Goal: Task Accomplishment & Management: Manage account settings

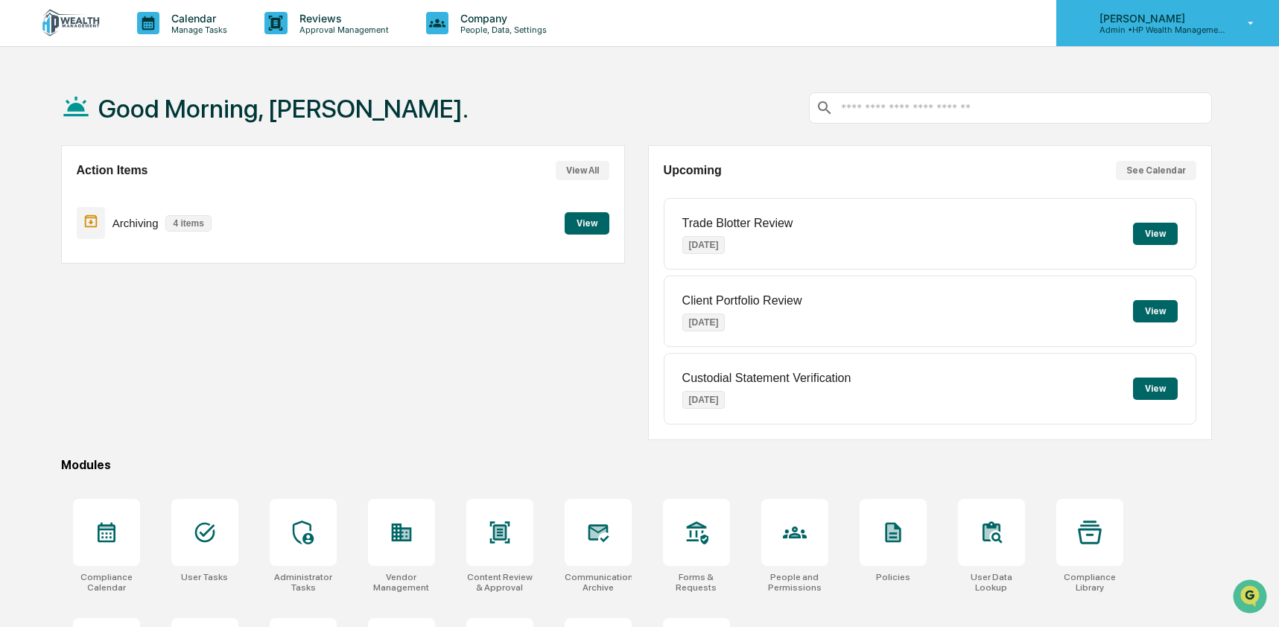
click at [1183, 39] on div "[PERSON_NAME] Admin • HP Wealth Management, LLC" at bounding box center [1167, 23] width 223 height 46
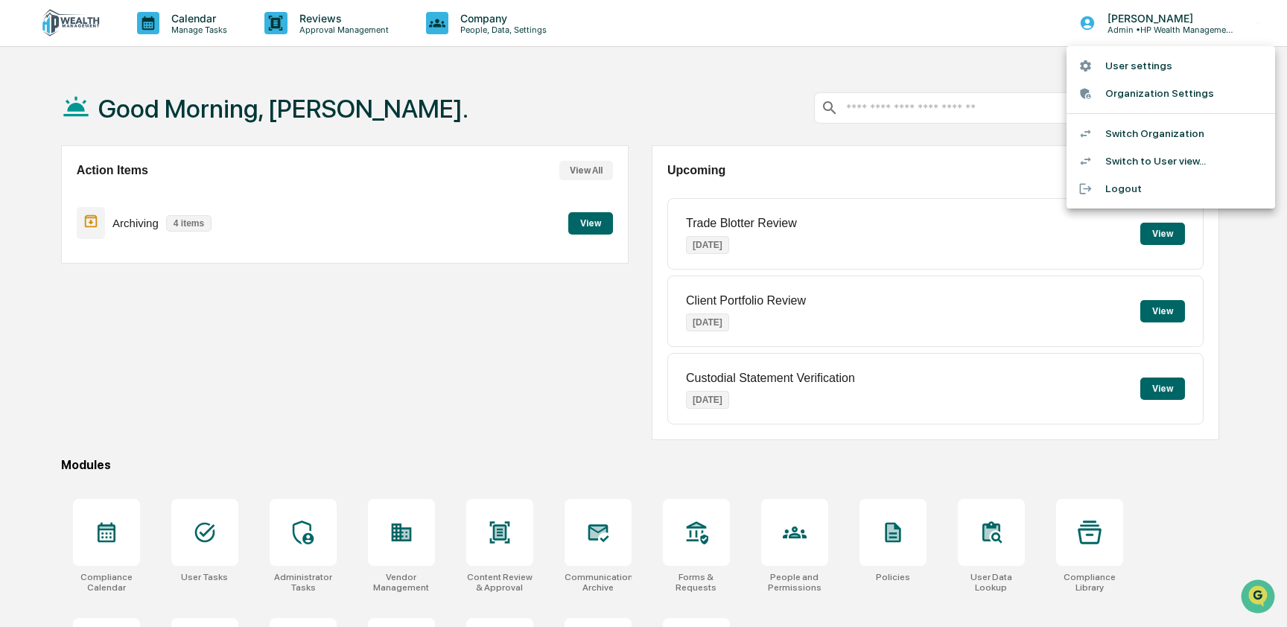
click at [1153, 163] on li "Switch to User view..." at bounding box center [1171, 161] width 209 height 28
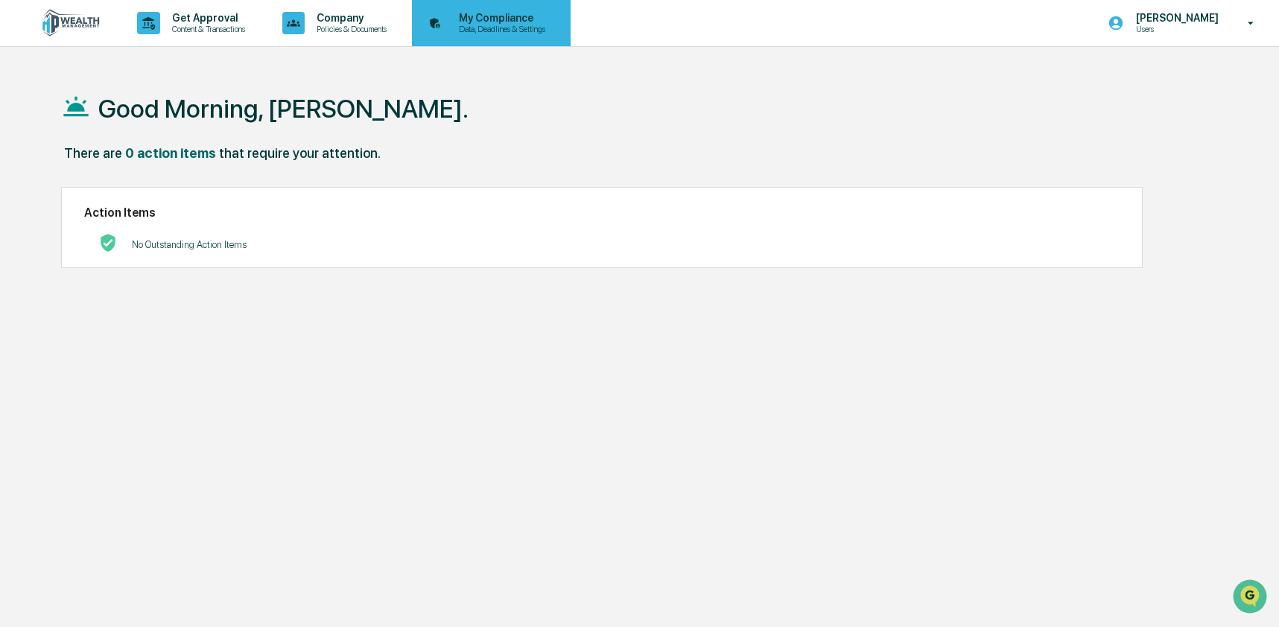
click at [553, 29] on p "Data, Deadlines & Settings" at bounding box center [500, 29] width 106 height 10
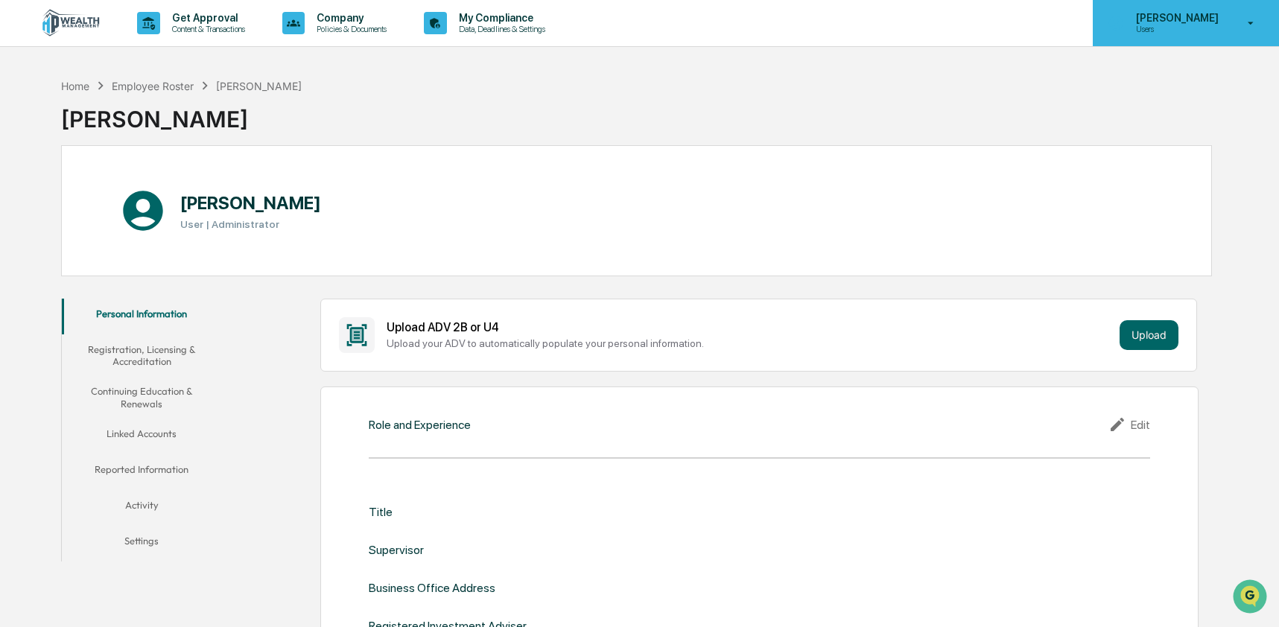
click at [1166, 13] on p "[PERSON_NAME]" at bounding box center [1175, 18] width 102 height 12
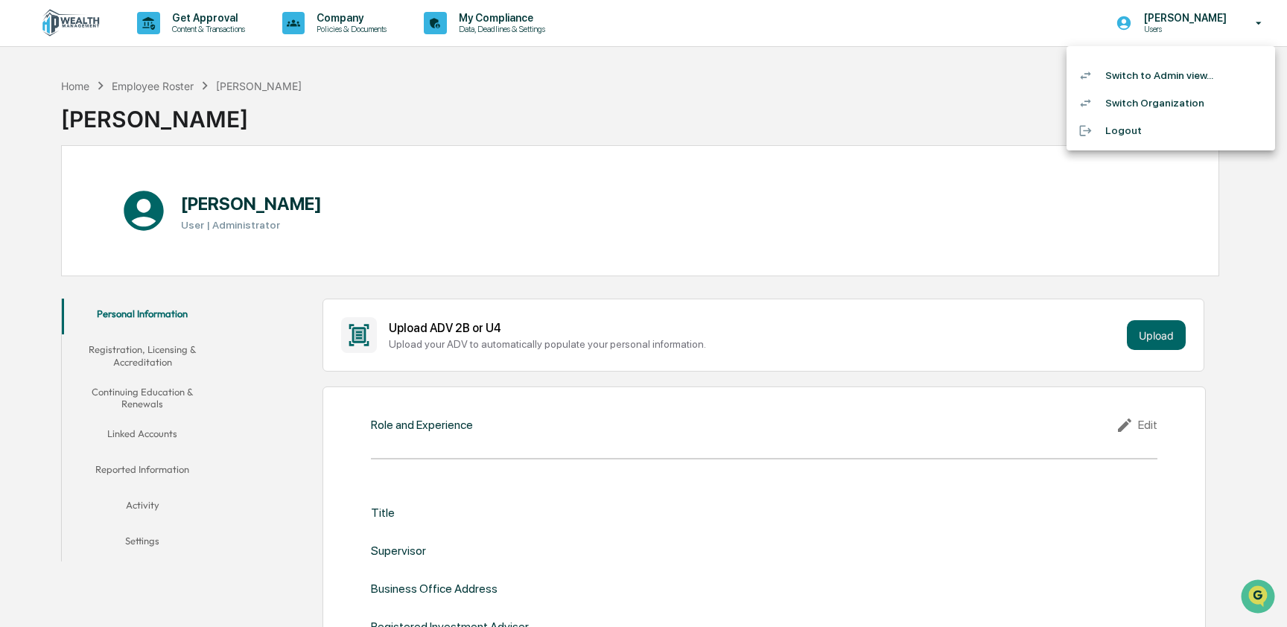
click at [1160, 74] on li "Switch to Admin view..." at bounding box center [1171, 76] width 209 height 28
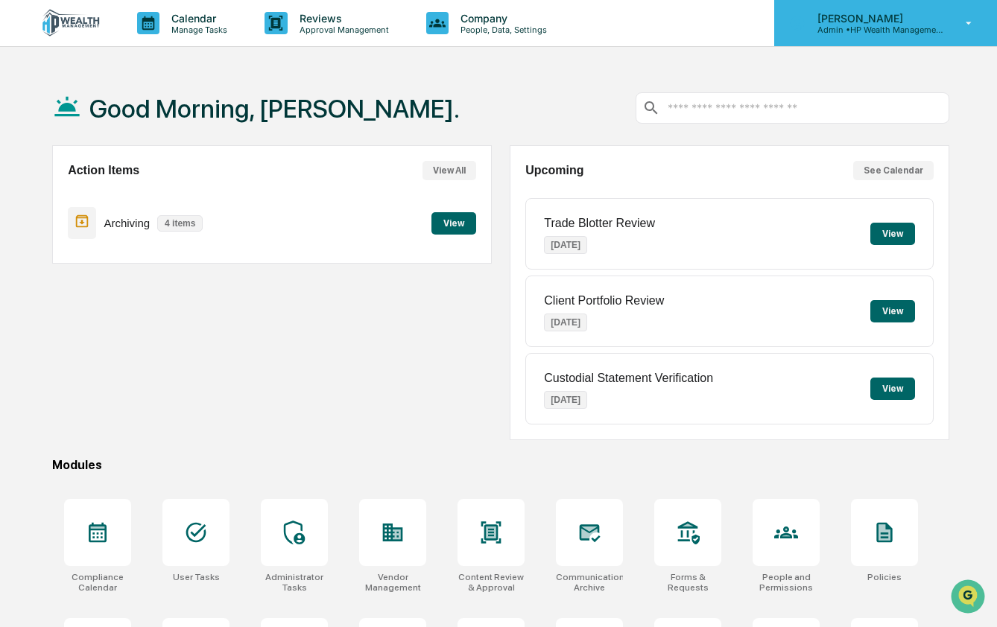
click at [905, 28] on p "Admin • HP Wealth Management, LLC" at bounding box center [874, 30] width 139 height 10
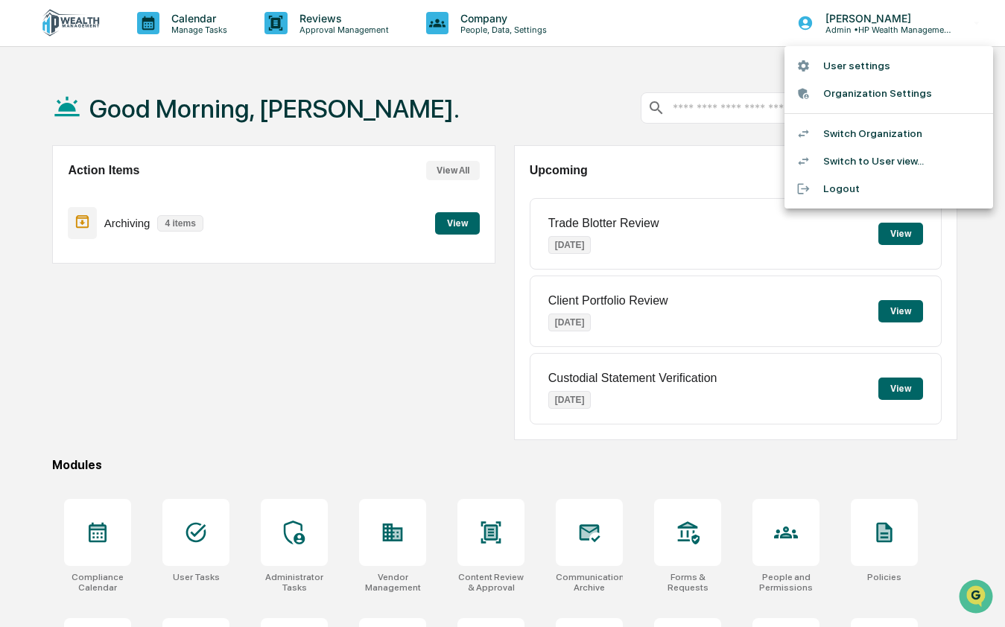
click at [896, 160] on li "Switch to User view..." at bounding box center [888, 161] width 209 height 28
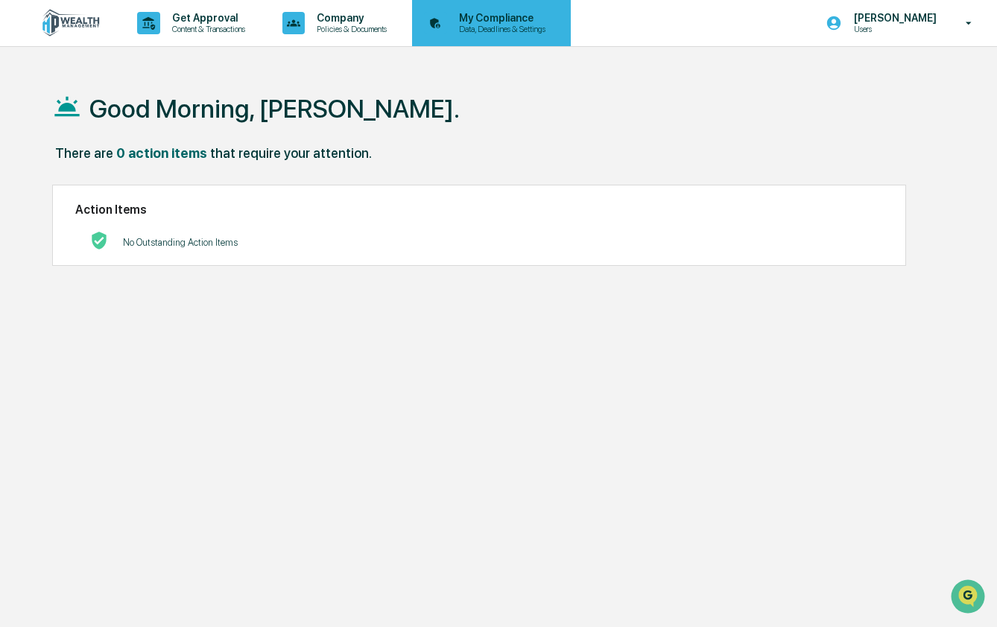
click at [553, 24] on p "Data, Deadlines & Settings" at bounding box center [500, 29] width 106 height 10
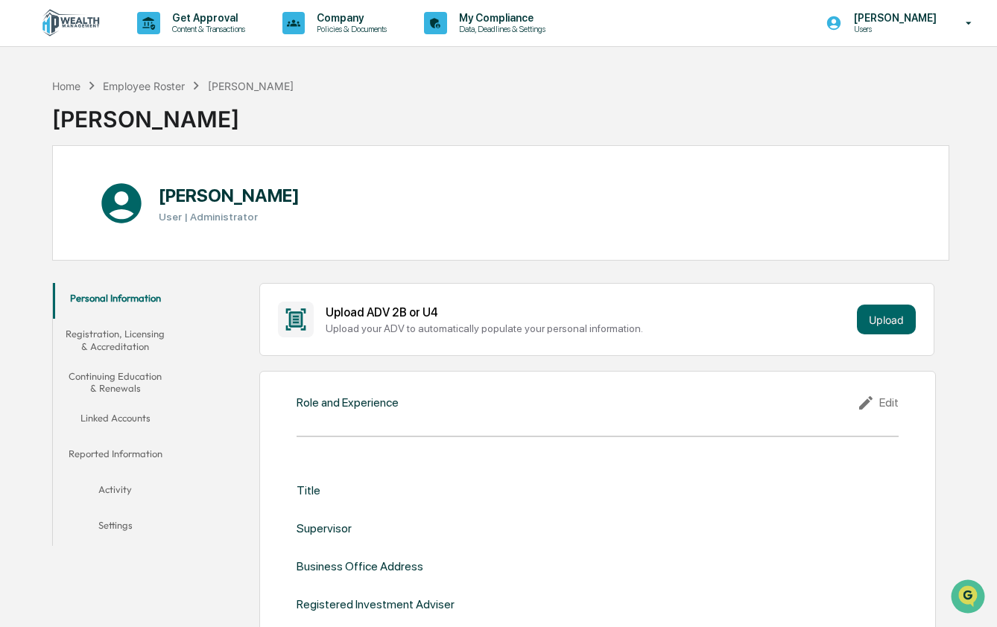
click at [118, 412] on button "Linked Accounts" at bounding box center [115, 421] width 125 height 36
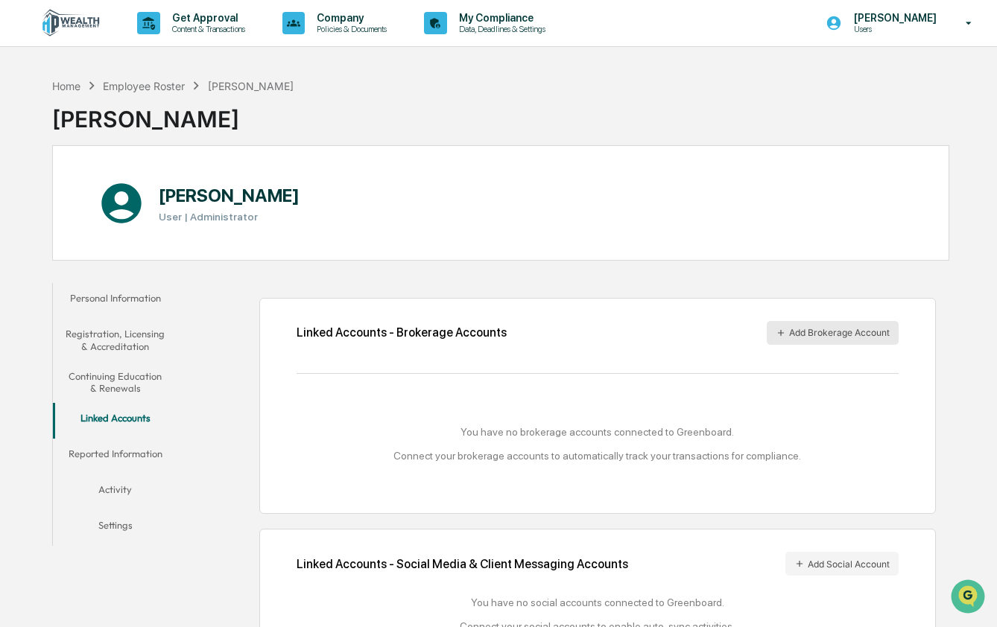
click at [850, 333] on button "Add Brokerage Account" at bounding box center [832, 333] width 132 height 24
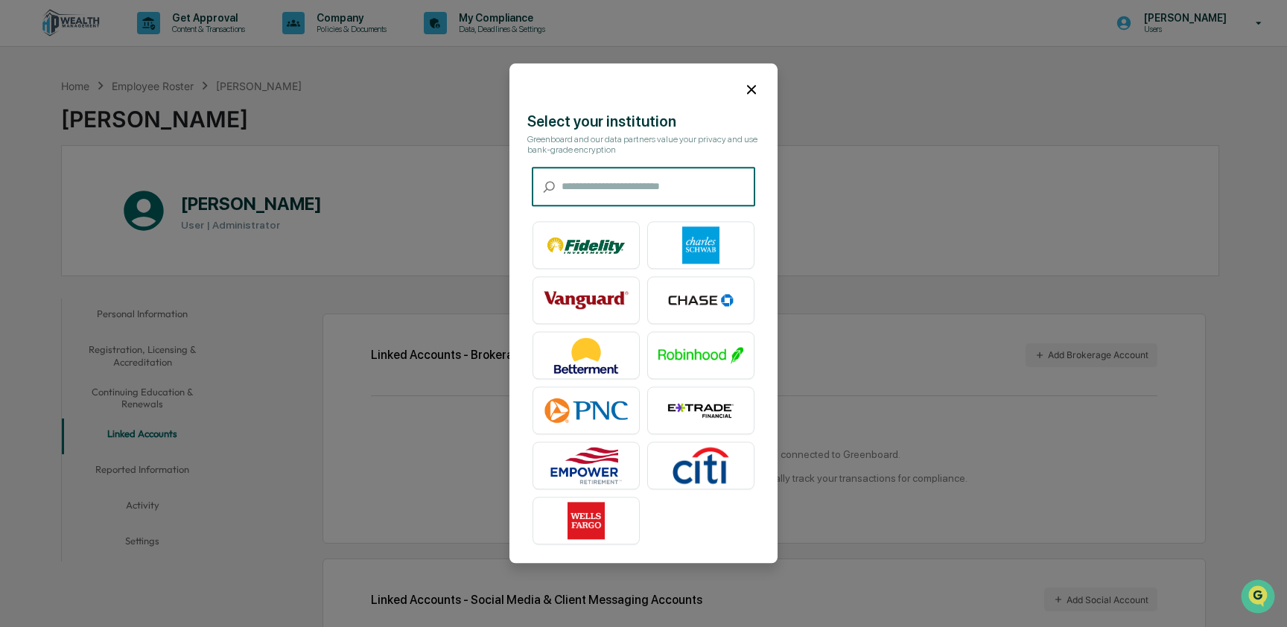
click at [747, 85] on icon at bounding box center [751, 89] width 9 height 9
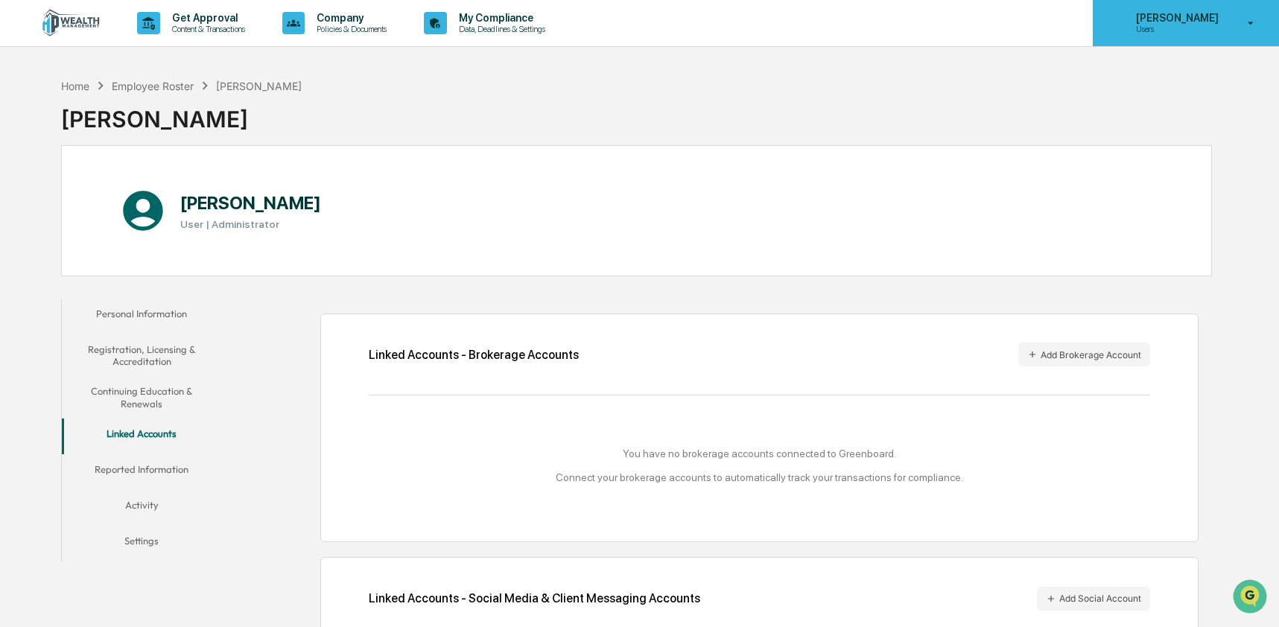
click at [1234, 28] on div "Ashley Craddock Users" at bounding box center [1186, 23] width 186 height 46
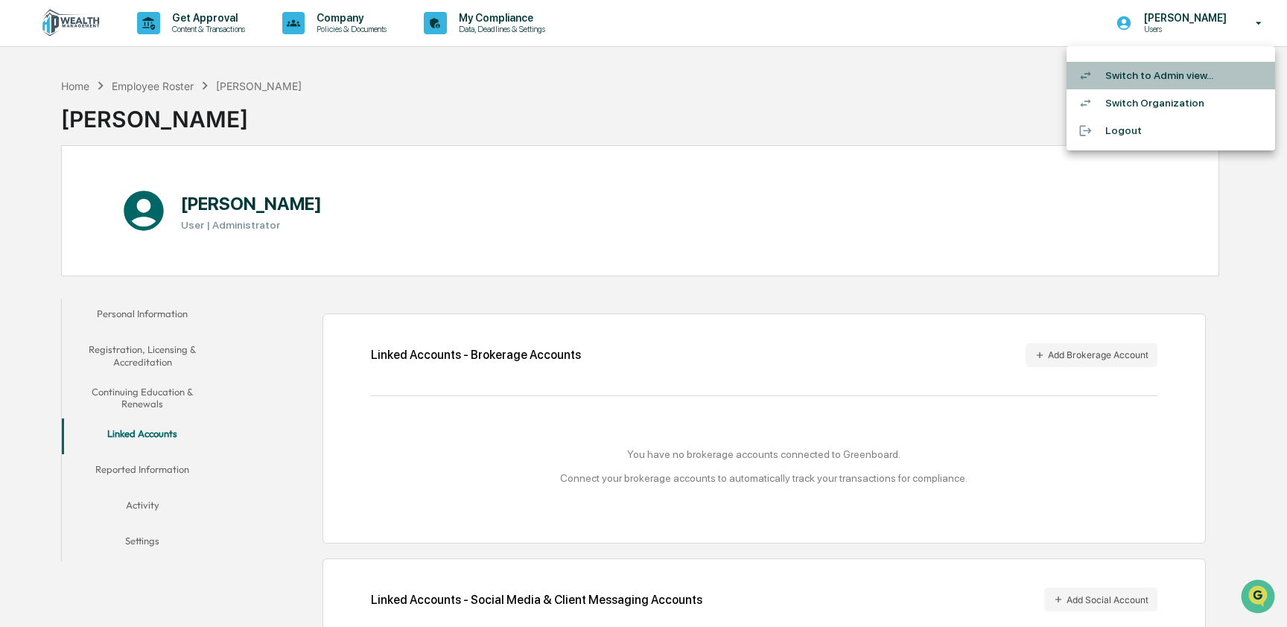
click at [1190, 73] on li "Switch to Admin view..." at bounding box center [1171, 76] width 209 height 28
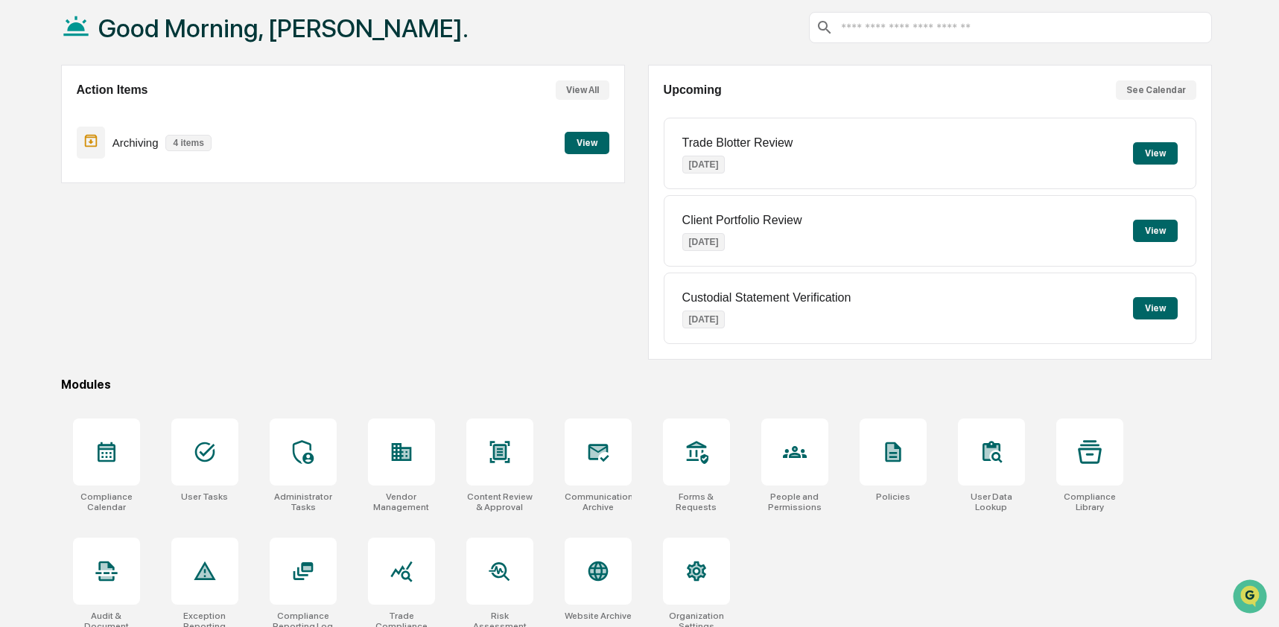
scroll to position [97, 0]
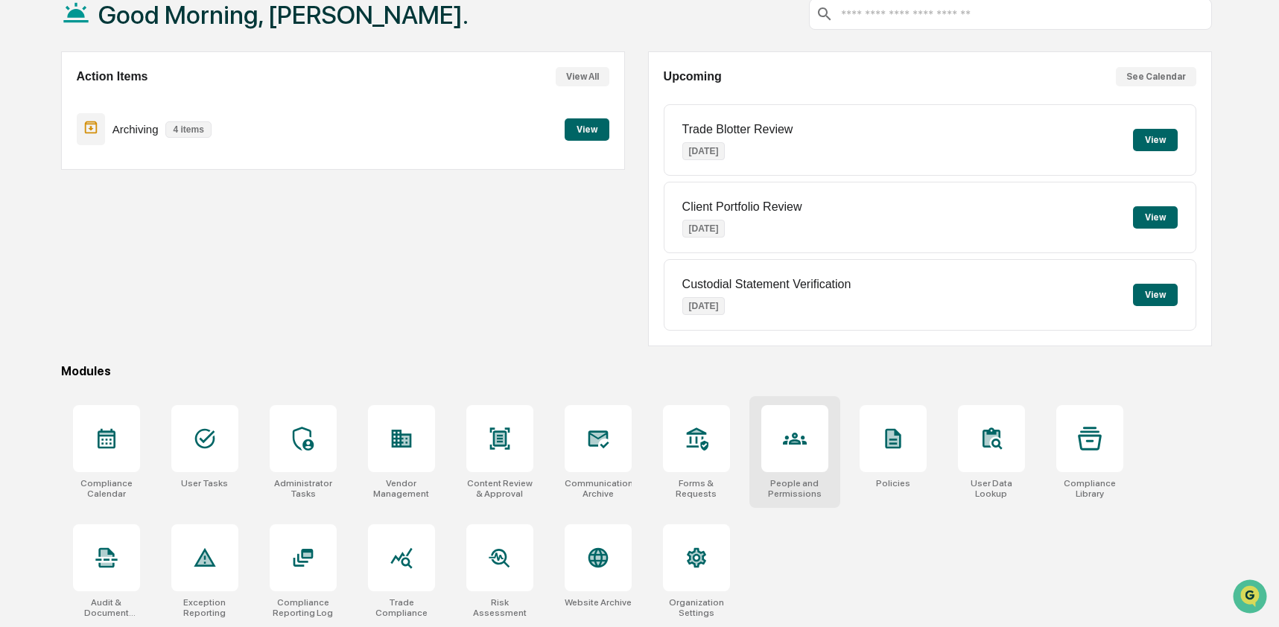
click at [810, 417] on div at bounding box center [794, 438] width 67 height 67
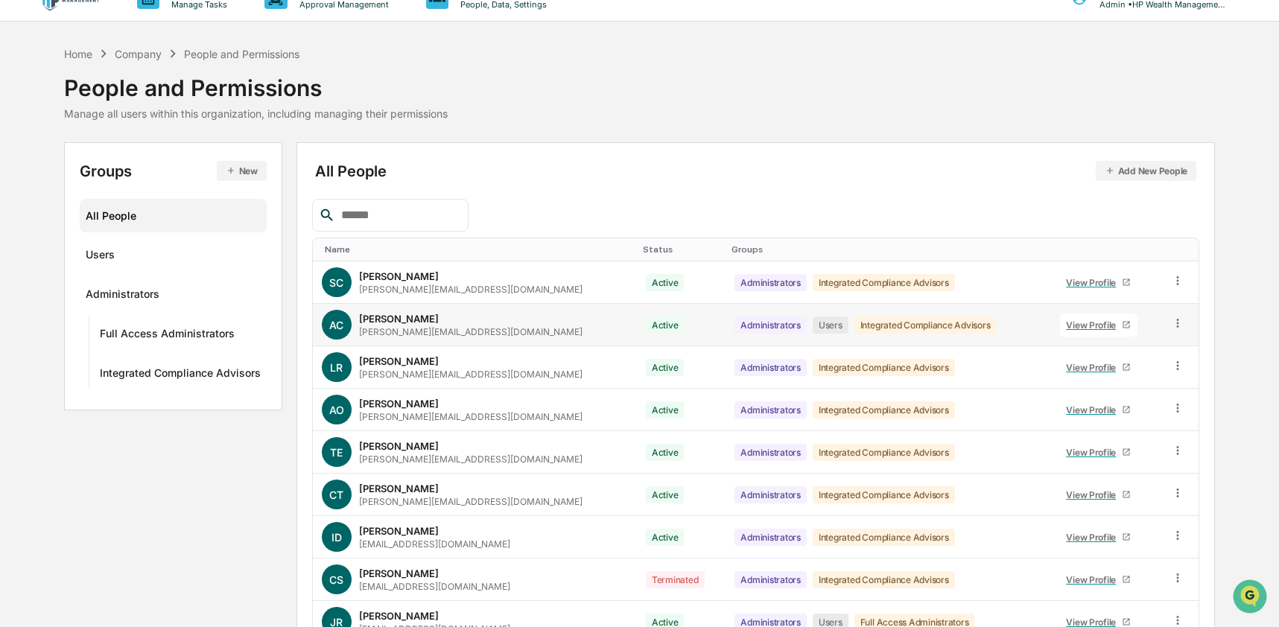
scroll to position [26, 0]
click at [1173, 330] on icon at bounding box center [1178, 323] width 14 height 14
click at [1157, 375] on div "Change Status" at bounding box center [1108, 377] width 128 height 18
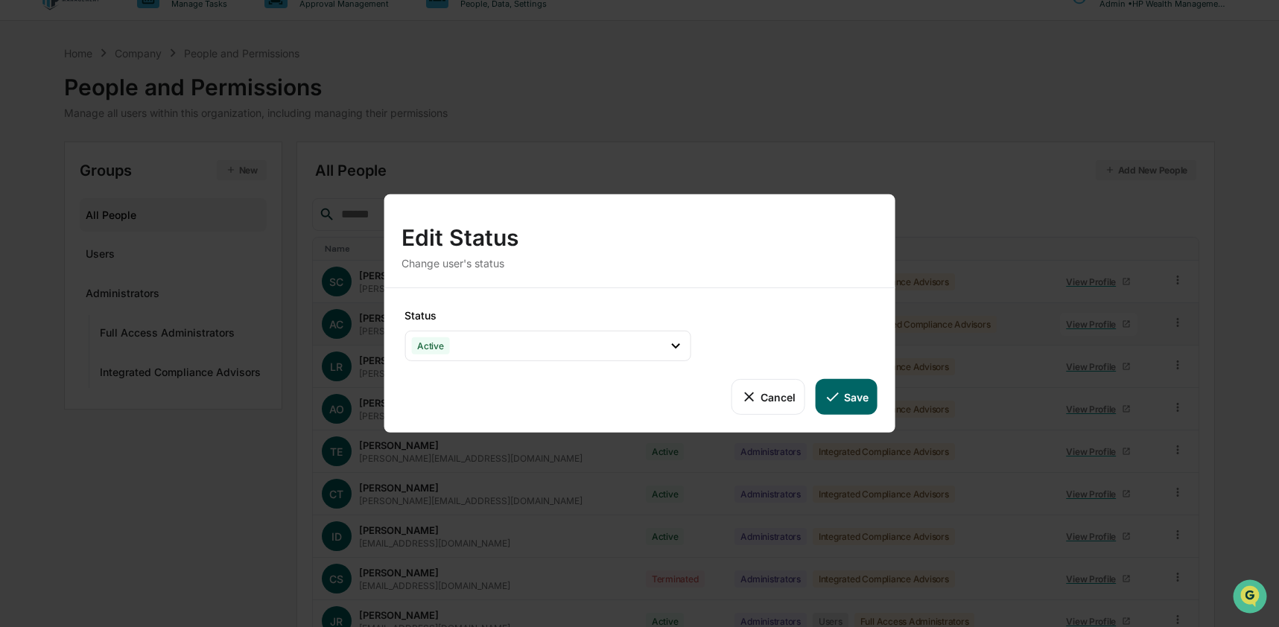
click at [742, 395] on icon at bounding box center [748, 397] width 16 height 16
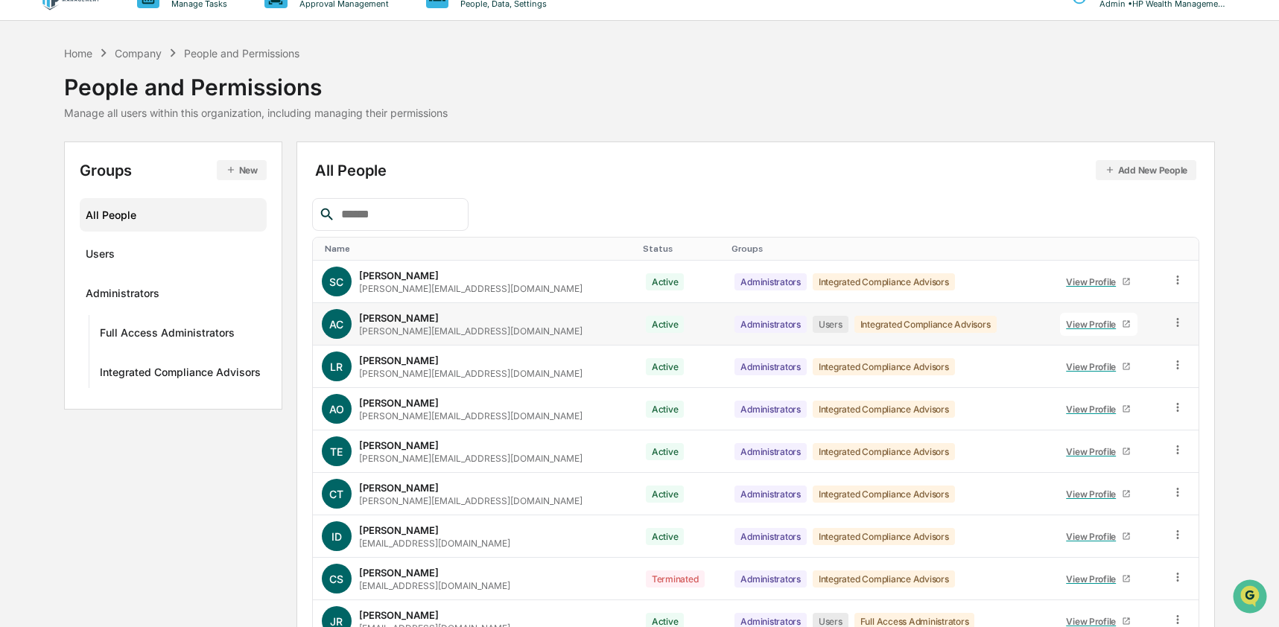
click at [1175, 321] on icon at bounding box center [1178, 323] width 14 height 14
click at [1135, 346] on div "Groups & Permissions" at bounding box center [1108, 347] width 128 height 18
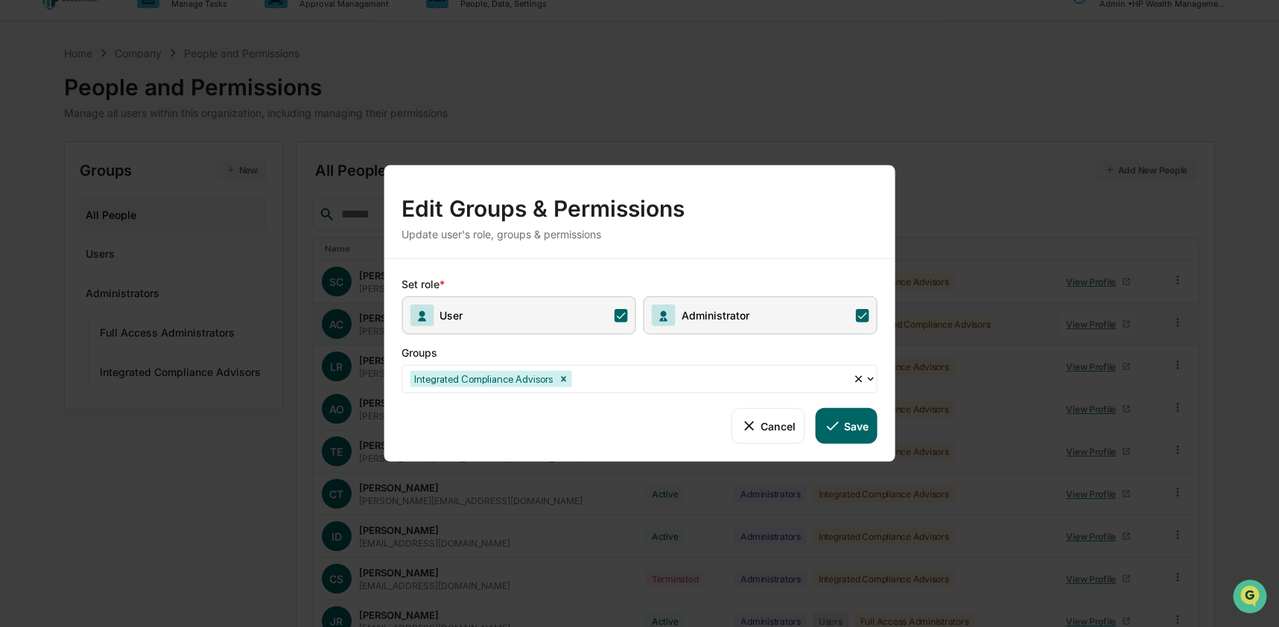
click at [608, 322] on span "User" at bounding box center [518, 315] width 234 height 38
click at [839, 428] on icon at bounding box center [832, 426] width 16 height 16
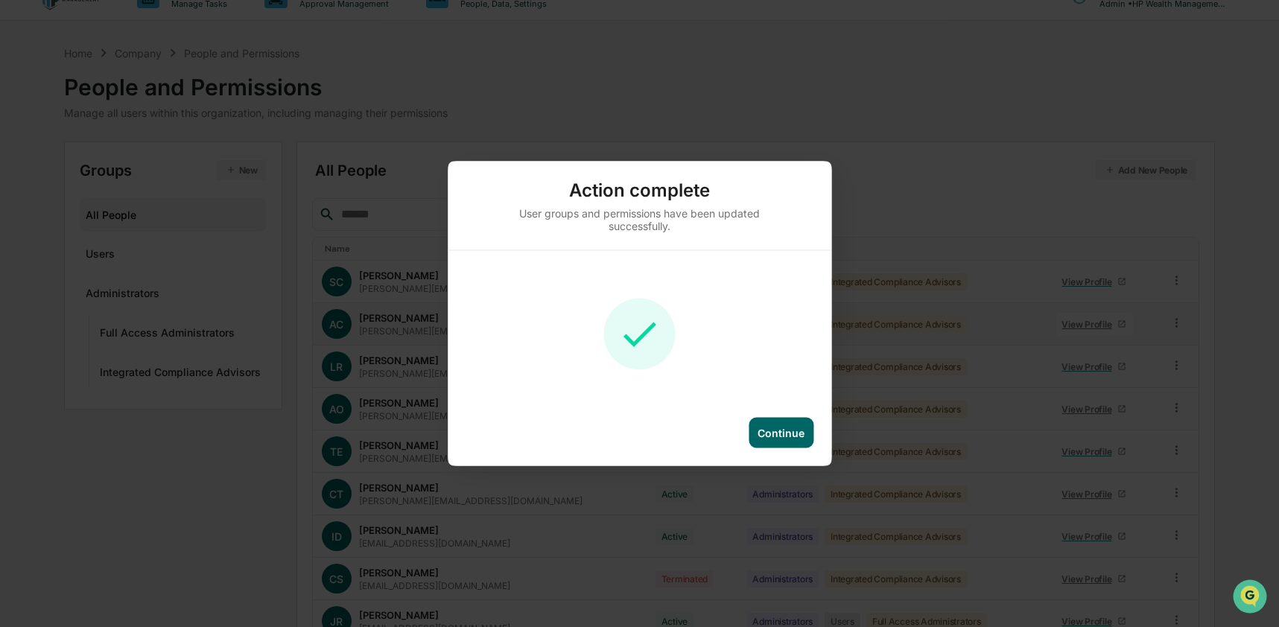
click at [793, 422] on div "Continue" at bounding box center [781, 433] width 65 height 31
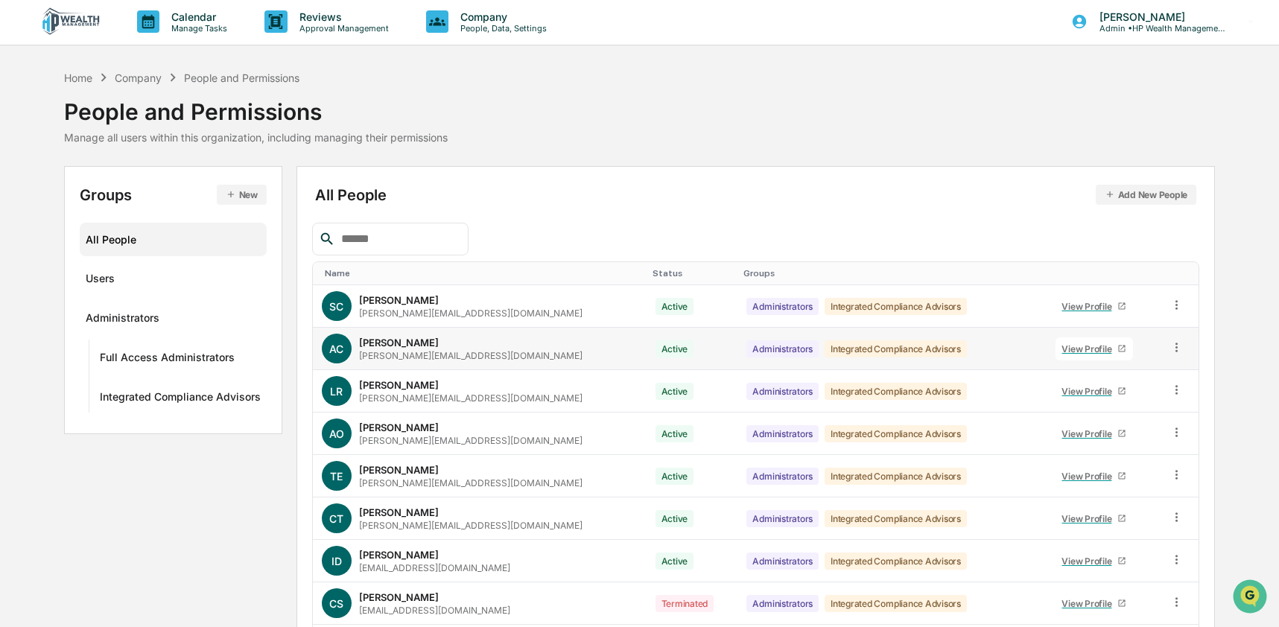
scroll to position [0, 0]
click at [83, 80] on div "Home" at bounding box center [78, 79] width 28 height 13
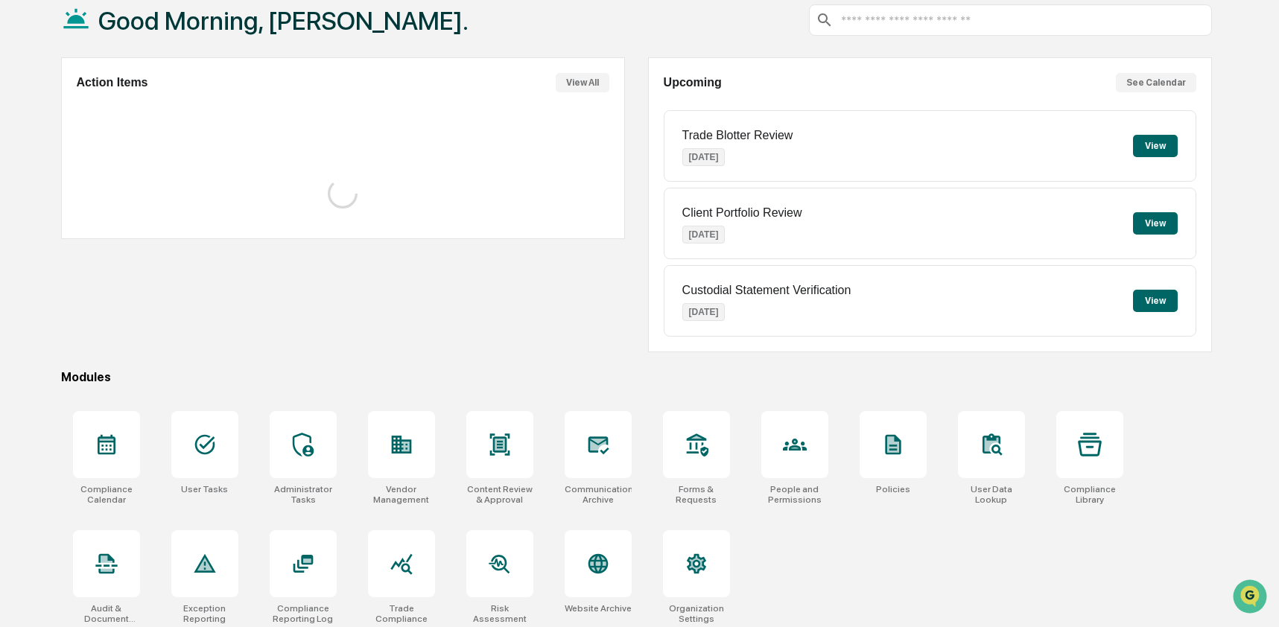
scroll to position [97, 0]
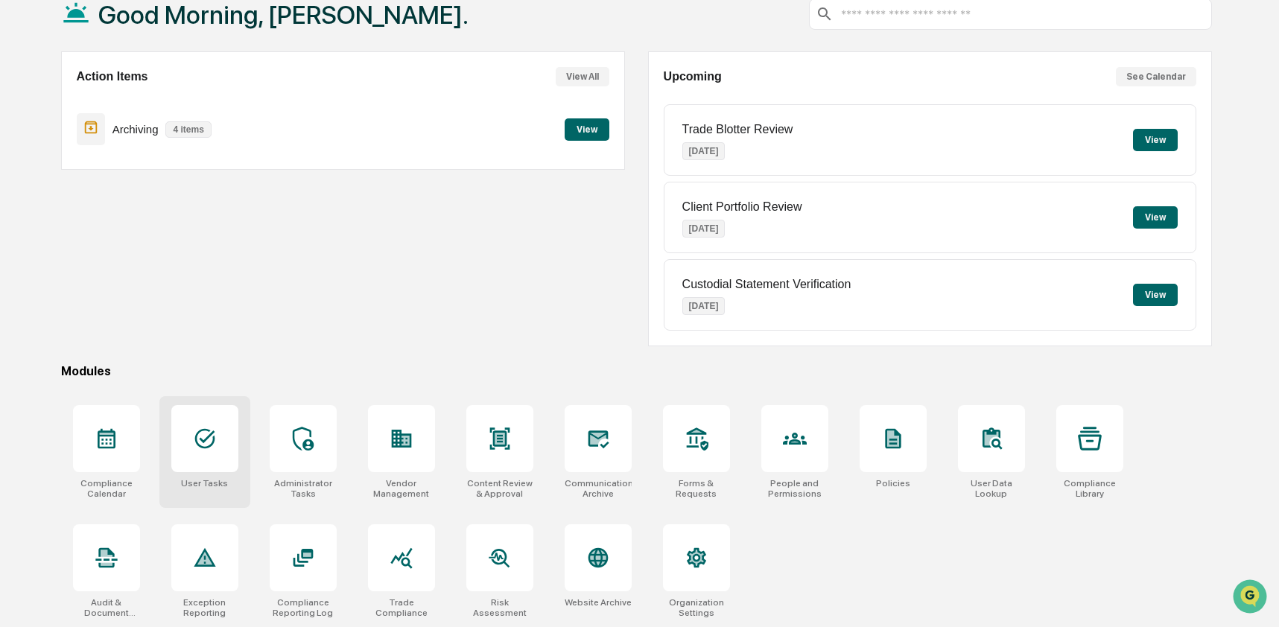
click at [216, 406] on div at bounding box center [204, 438] width 67 height 67
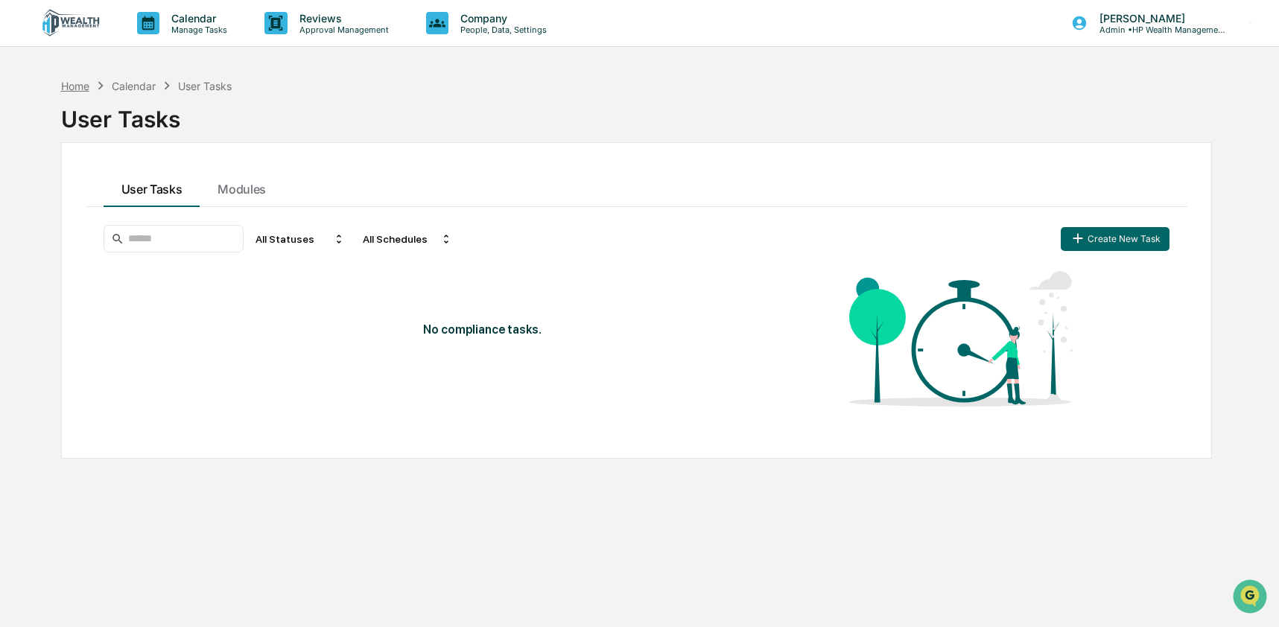
click at [71, 89] on div "Home" at bounding box center [75, 86] width 28 height 13
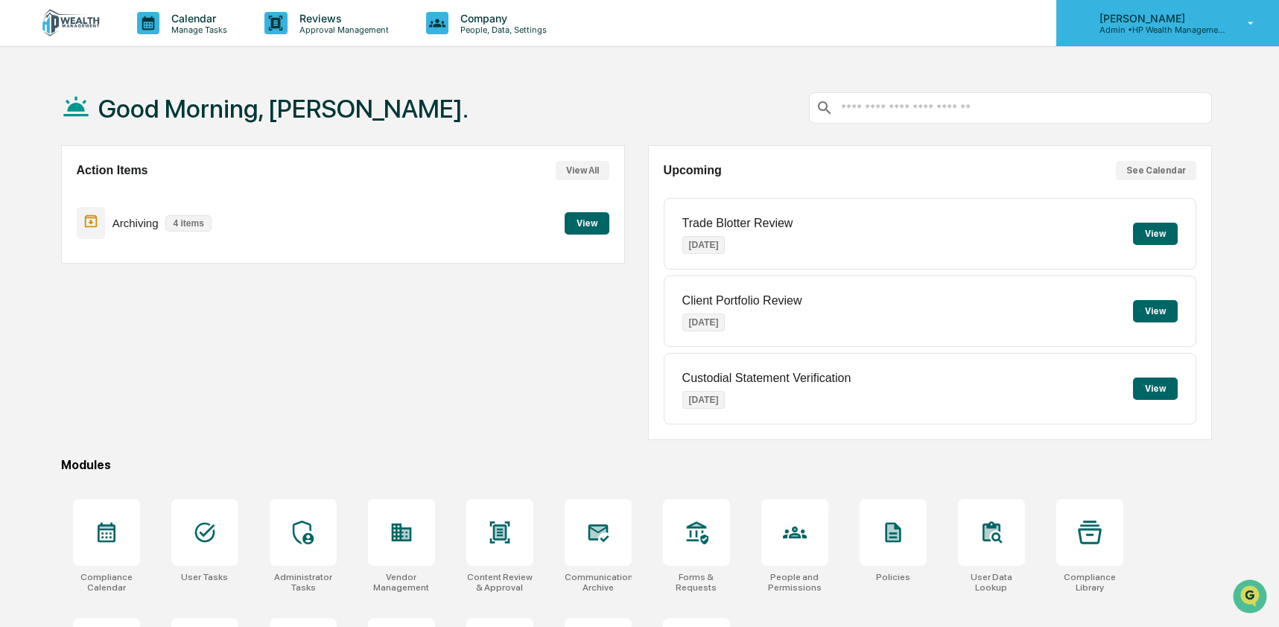
click at [1129, 28] on p "Admin • HP Wealth Management, LLC" at bounding box center [1156, 30] width 139 height 10
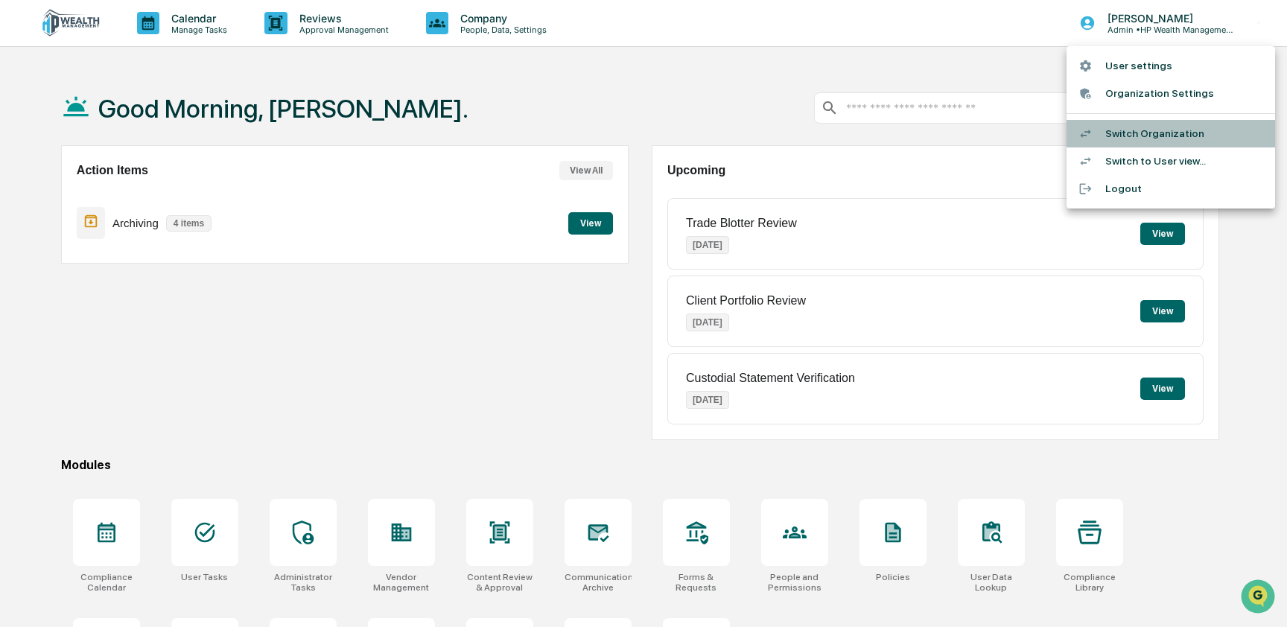
click at [1165, 140] on li "Switch Organization" at bounding box center [1171, 134] width 209 height 28
